Goal: Obtain resource: Download file/media

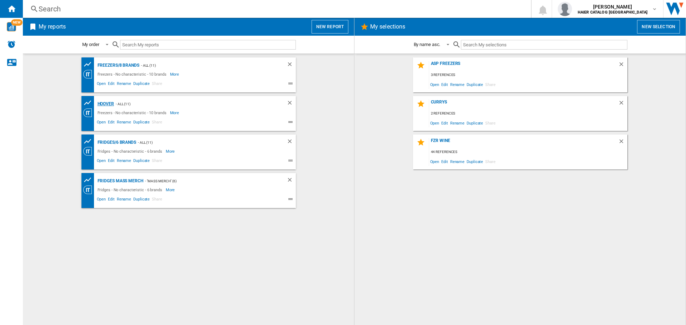
click at [105, 104] on div "HOOVER" at bounding box center [105, 104] width 18 height 9
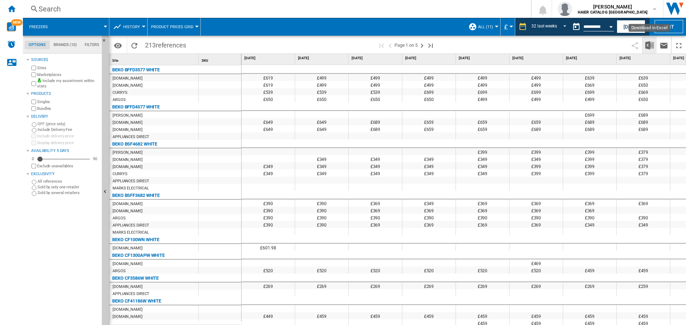
click at [650, 45] on img "Download in Excel" at bounding box center [649, 45] width 9 height 9
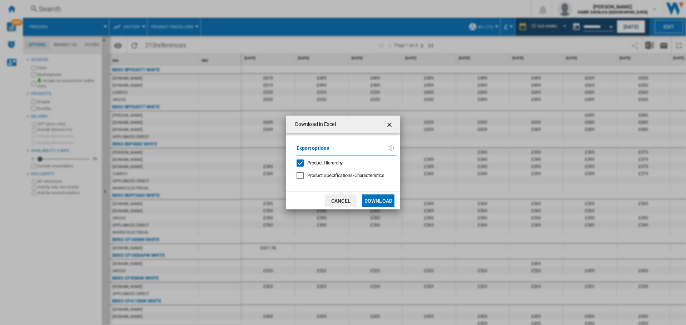
click at [375, 200] on button "Download" at bounding box center [378, 201] width 32 height 13
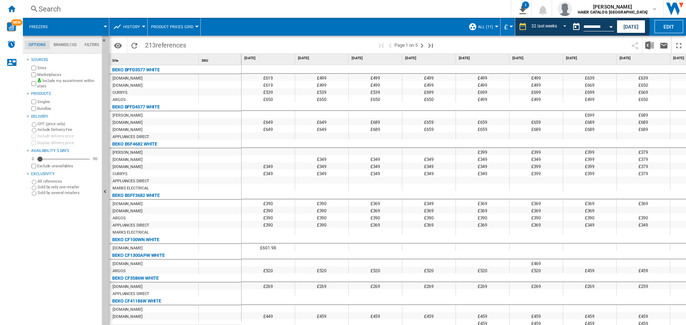
click at [93, 43] on md-tab-item "Filters" at bounding box center [92, 45] width 23 height 9
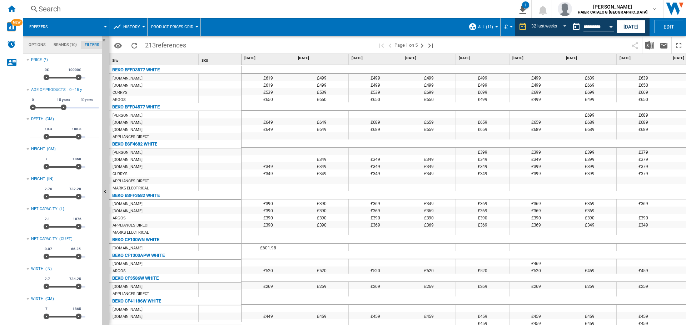
scroll to position [46, 0]
click at [34, 41] on md-tab-item "Options" at bounding box center [37, 45] width 25 height 9
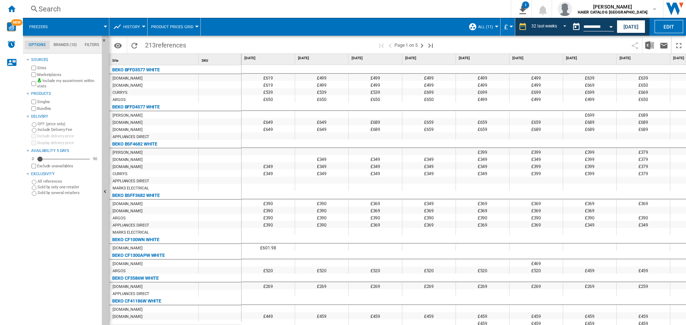
scroll to position [9, 0]
click at [8, 10] on ng-md-icon "Home" at bounding box center [11, 8] width 9 height 9
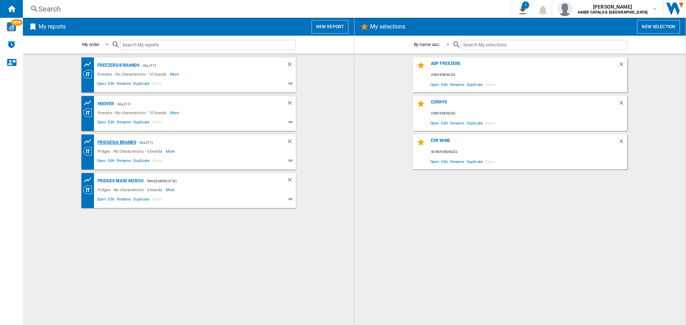
click at [130, 142] on div "Fridges/6 brands" at bounding box center [116, 142] width 40 height 9
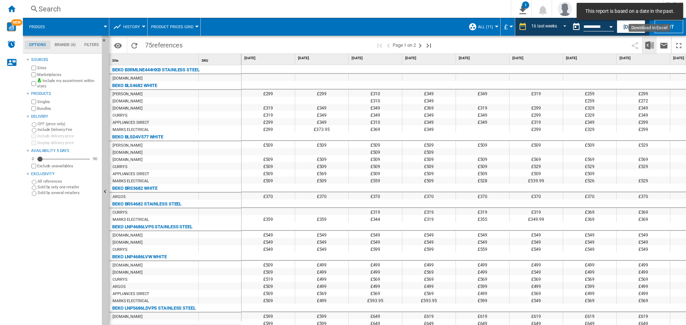
click at [649, 45] on img "Download in Excel" at bounding box center [649, 45] width 9 height 9
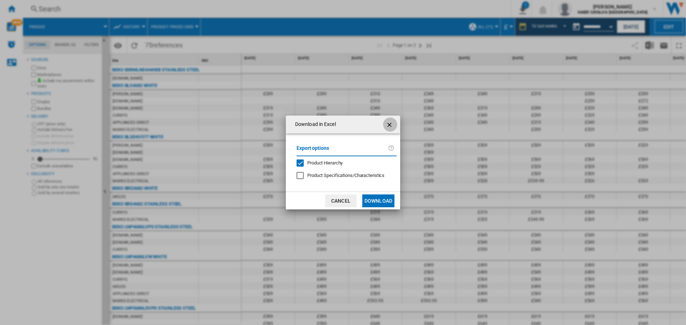
click at [390, 129] on ng-md-icon "getI18NText('BUTTONS.CLOSE_DIALOG')" at bounding box center [390, 125] width 9 height 9
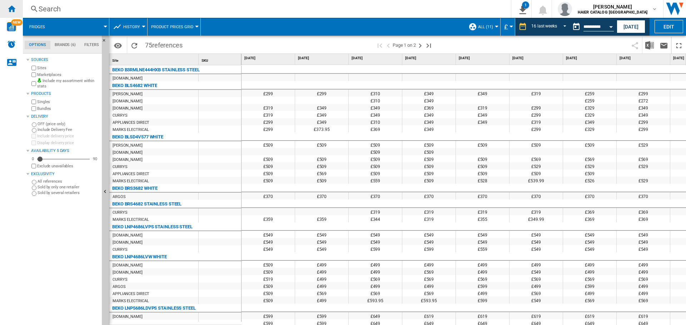
click at [10, 10] on ng-md-icon "Home" at bounding box center [11, 8] width 9 height 9
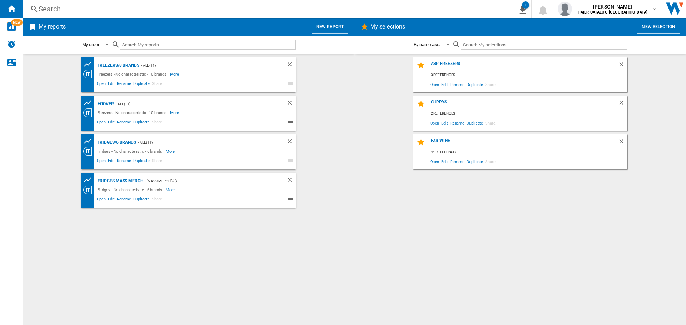
click at [118, 181] on div "Fridges Mass Merch" at bounding box center [120, 181] width 48 height 9
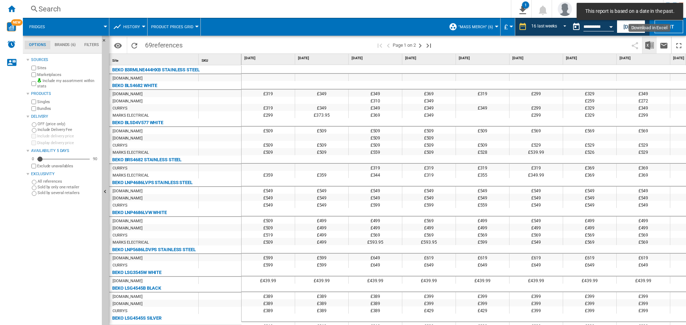
click at [645, 48] on img "Download in Excel" at bounding box center [649, 45] width 9 height 9
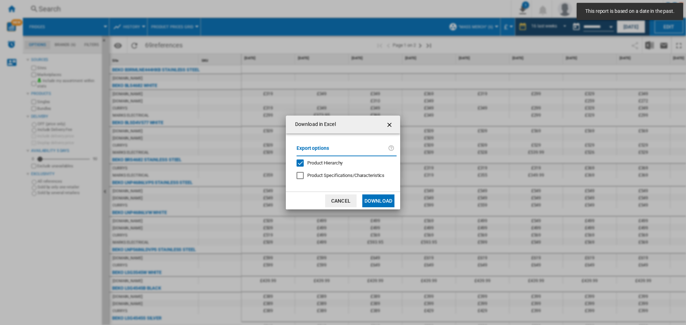
click at [375, 200] on button "Download" at bounding box center [378, 201] width 32 height 13
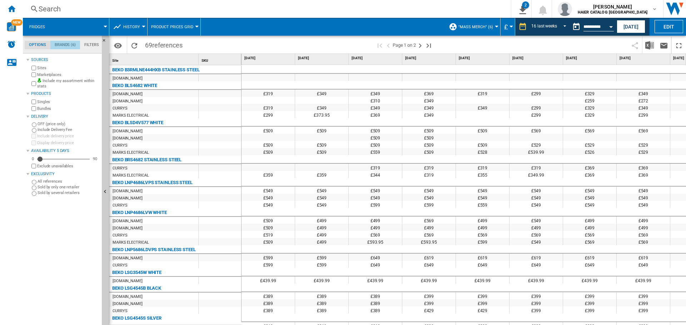
click at [74, 43] on md-tab-item "Brands (6)" at bounding box center [65, 45] width 30 height 9
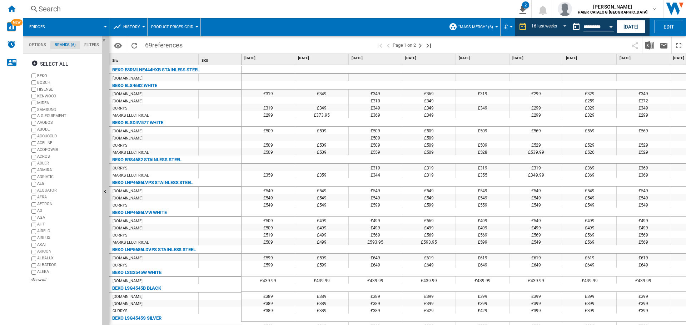
click at [33, 43] on md-tab-item "Options" at bounding box center [38, 45] width 26 height 9
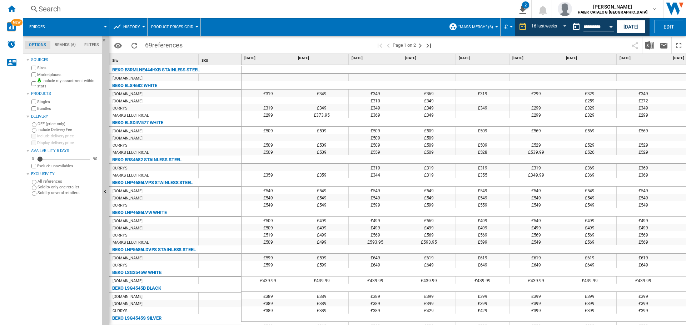
click at [56, 27] on span at bounding box center [80, 27] width 50 height 18
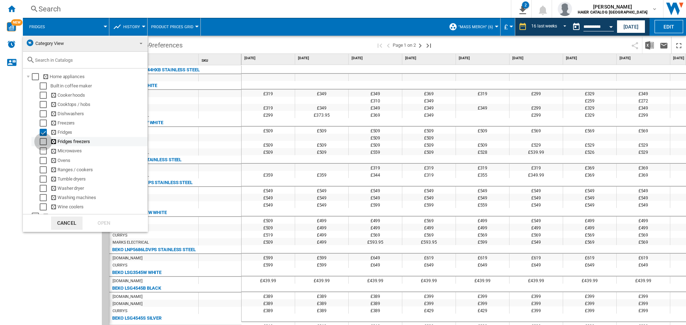
click at [43, 142] on div "Select" at bounding box center [43, 141] width 7 height 7
click at [43, 131] on div "Select" at bounding box center [43, 132] width 7 height 7
click at [97, 224] on div "Open" at bounding box center [103, 223] width 31 height 13
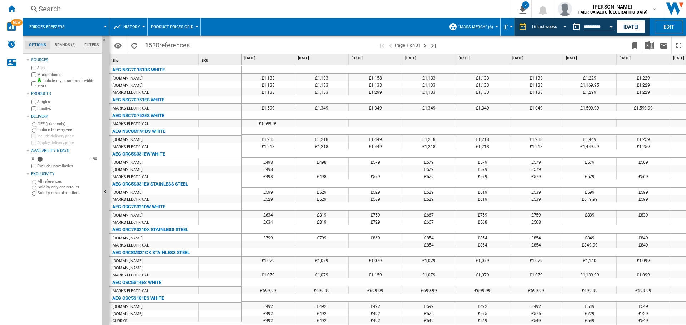
click at [558, 27] on span "REPORTS.WIZARD.STEPS.REPORT.STEPS.REPORT_OPTIONS.PERIOD: 16 last weeks" at bounding box center [562, 26] width 9 height 6
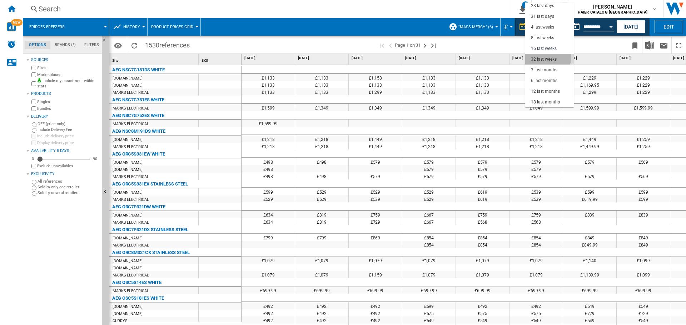
click at [544, 56] on div "32 last weeks" at bounding box center [544, 59] width 26 height 6
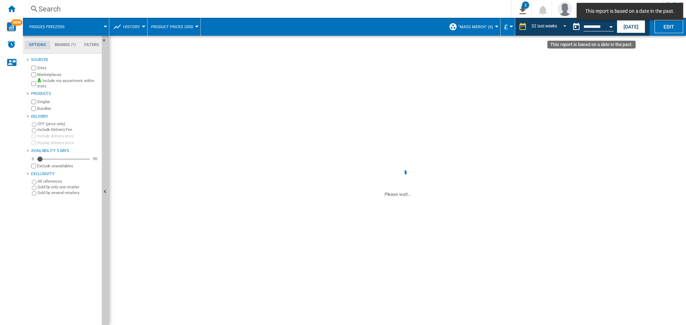
click at [606, 27] on button "Open calendar" at bounding box center [610, 25] width 13 height 13
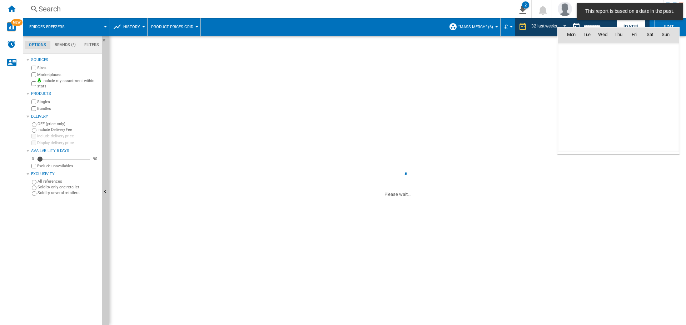
scroll to position [2555, 0]
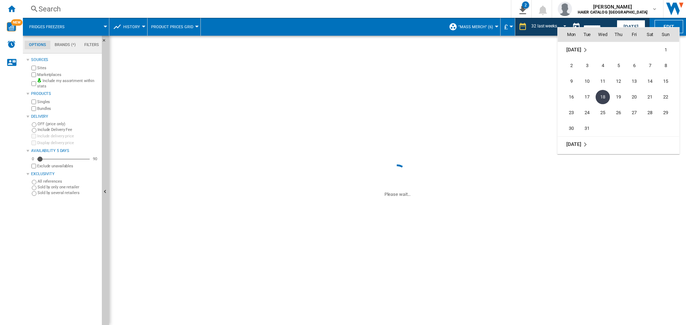
click at [581, 50] on span "[DATE]" at bounding box center [573, 50] width 15 height 6
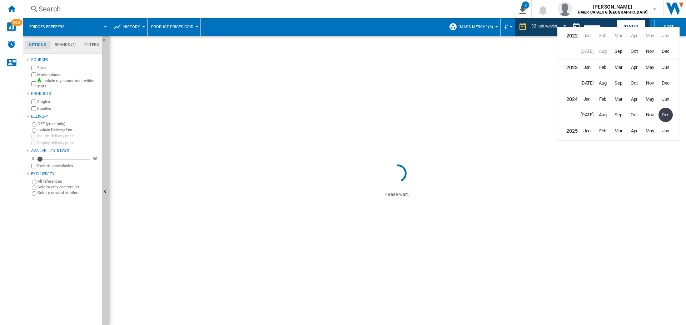
scroll to position [16, 0]
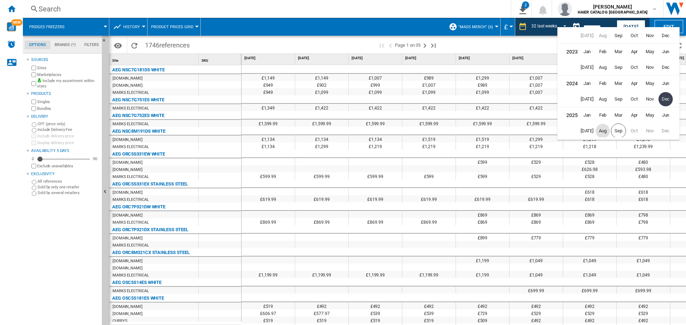
click at [603, 130] on span "Aug" at bounding box center [602, 131] width 14 height 14
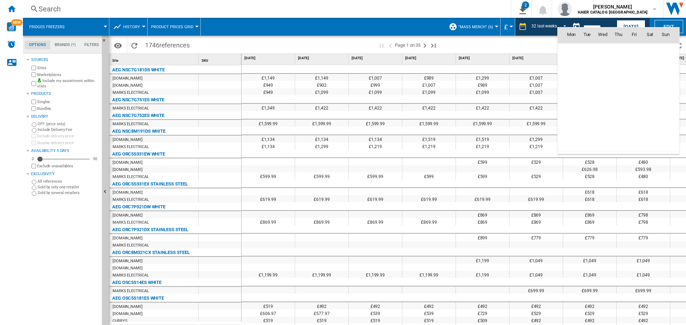
scroll to position [3313, 0]
click at [665, 113] on span "31" at bounding box center [665, 113] width 14 height 14
type input "**********"
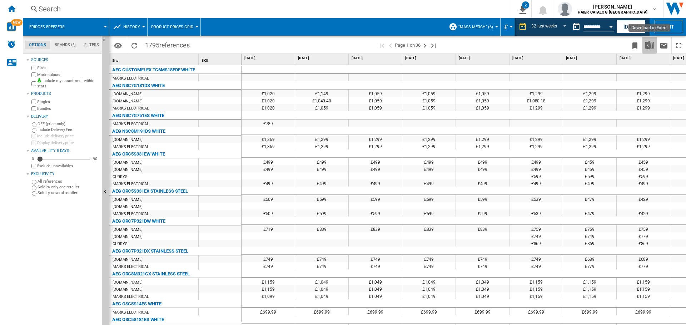
click at [649, 48] on img "Download in Excel" at bounding box center [649, 45] width 9 height 9
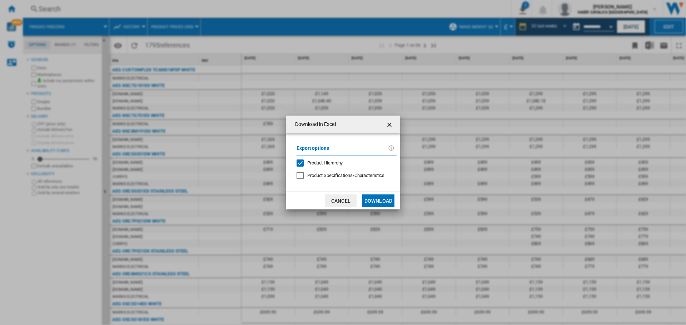
click at [378, 202] on button "Download" at bounding box center [378, 201] width 32 height 13
